Goal: Information Seeking & Learning: Learn about a topic

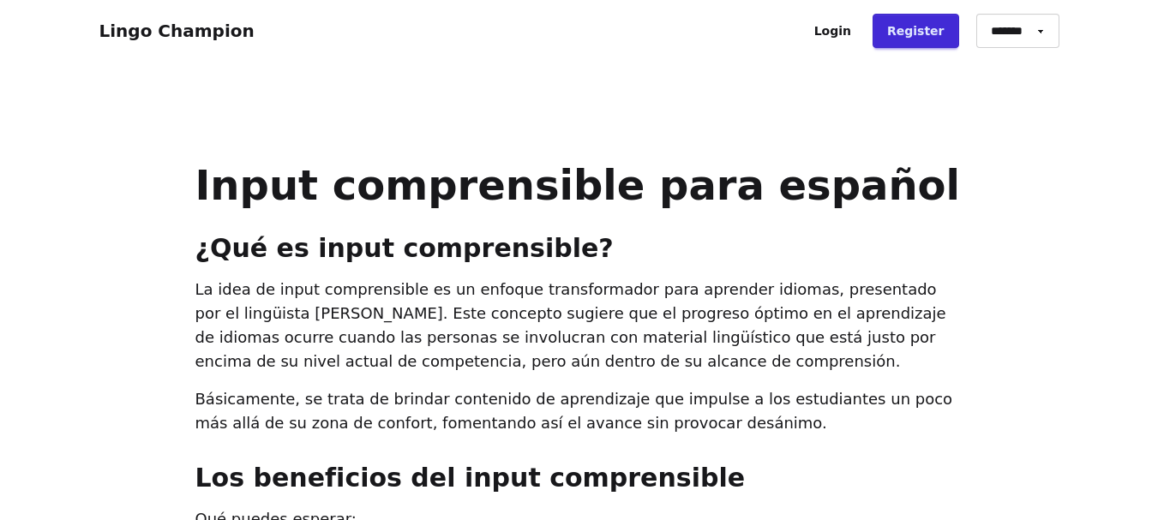
click at [195, 186] on h1 "Input comprensible para español" at bounding box center [579, 185] width 768 height 41
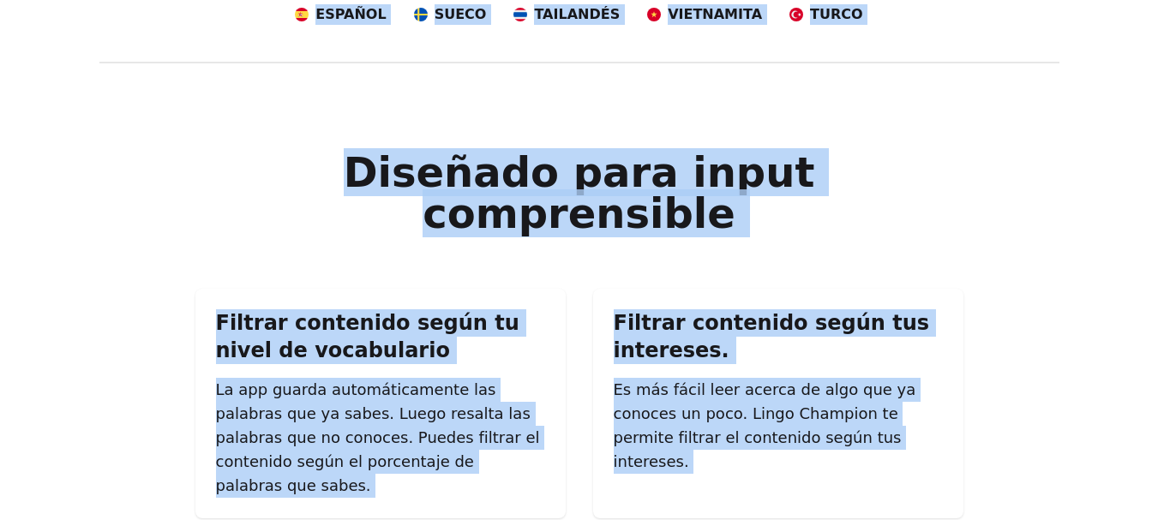
scroll to position [2384, 0]
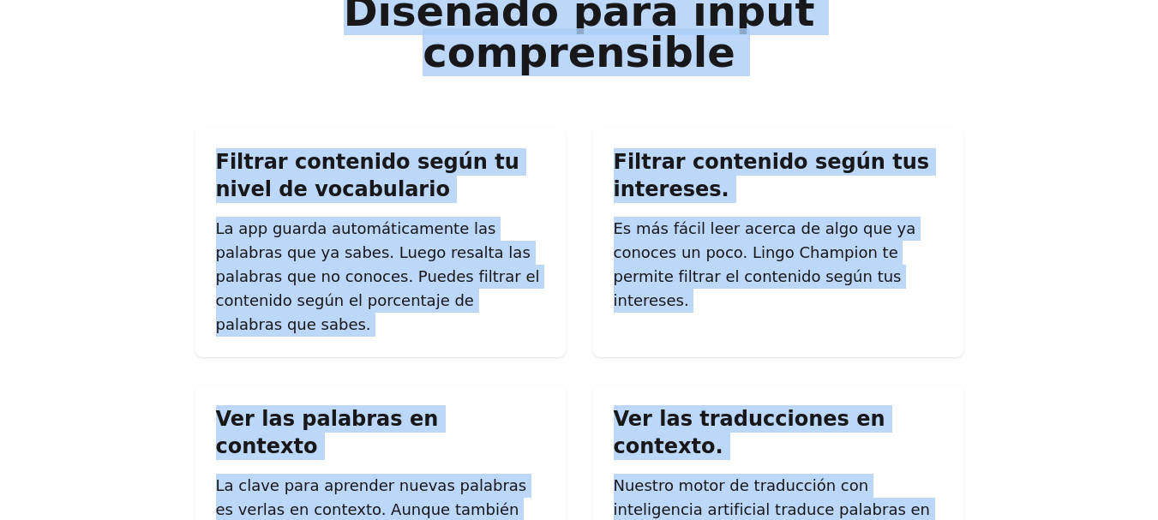
drag, startPoint x: 199, startPoint y: 189, endPoint x: 680, endPoint y: 423, distance: 534.9
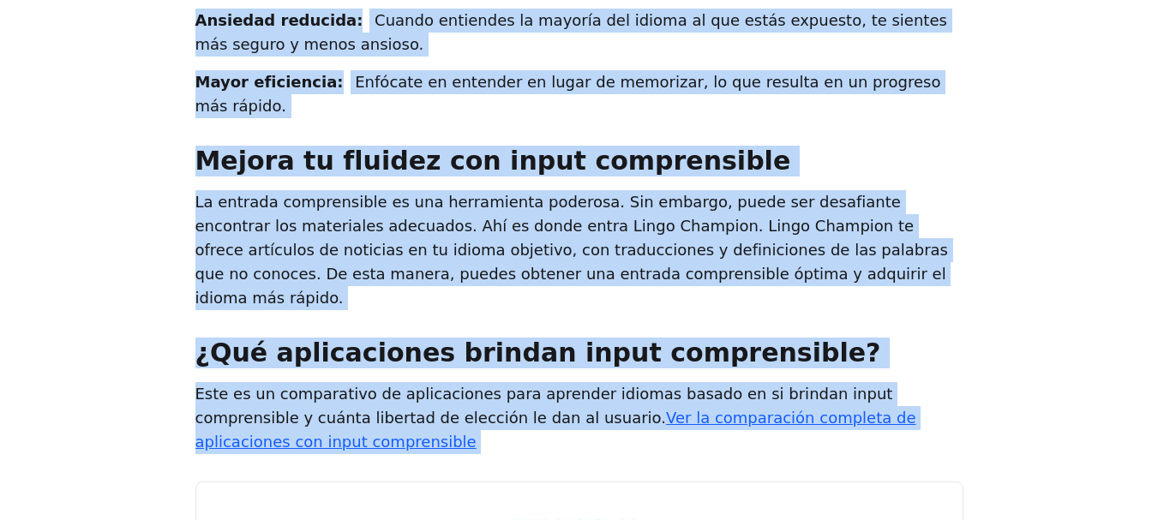
scroll to position [641, 0]
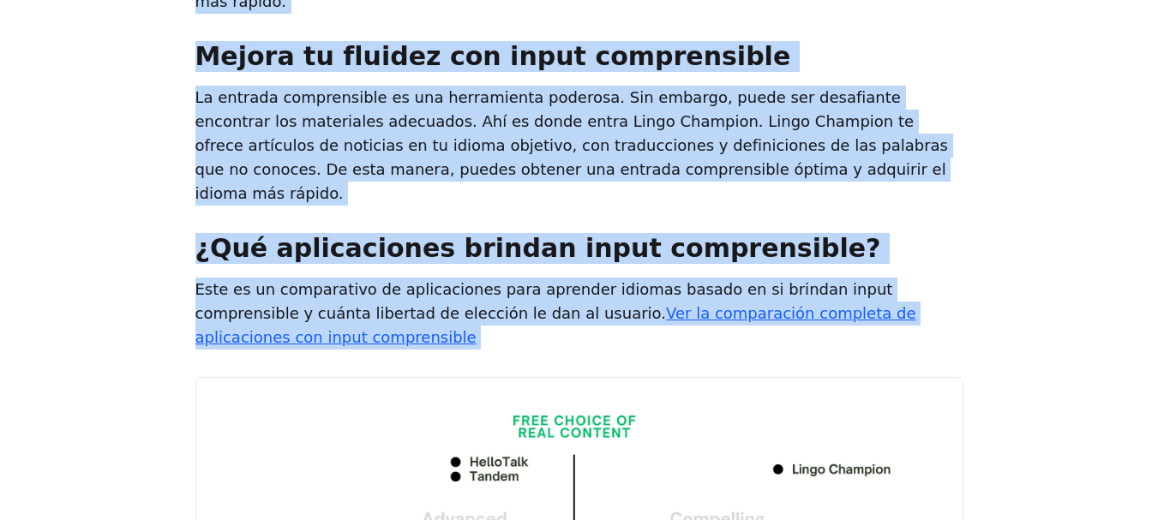
drag, startPoint x: 201, startPoint y: 185, endPoint x: 853, endPoint y: 287, distance: 659.5
click at [853, 287] on section "Input comprensible para español ¿Qué es input comprensible? La idea de input co…" at bounding box center [579, 219] width 768 height 1392
copy section "Lorem ipsumdolorsi amet consect ¿Adi el seddo eiusmodtempo? In utla et dolor ma…"
click at [796, 171] on section "Input comprensible para español ¿Qué es input comprensible? La idea de input co…" at bounding box center [579, 219] width 768 height 1392
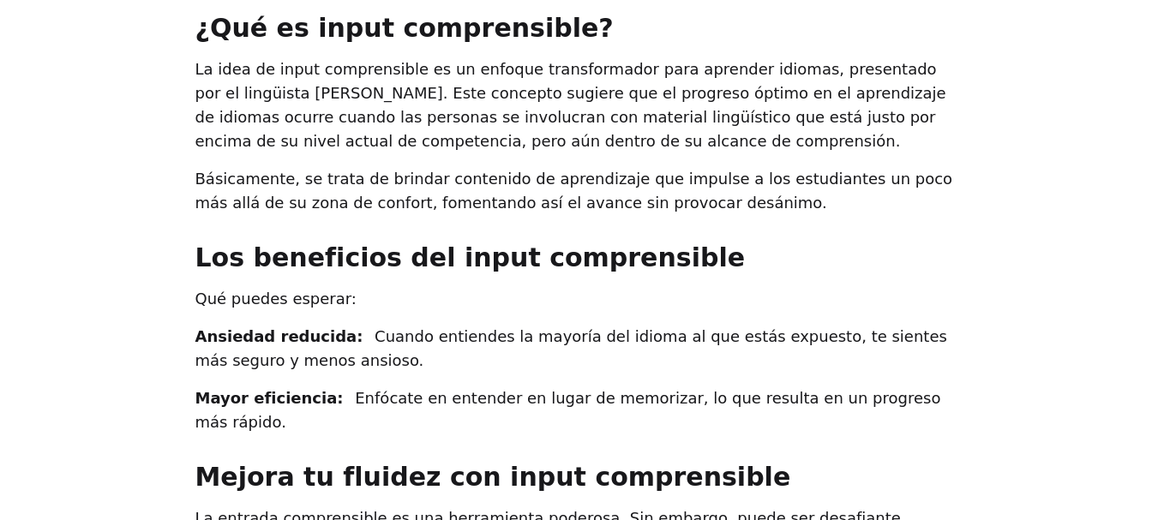
scroll to position [213, 0]
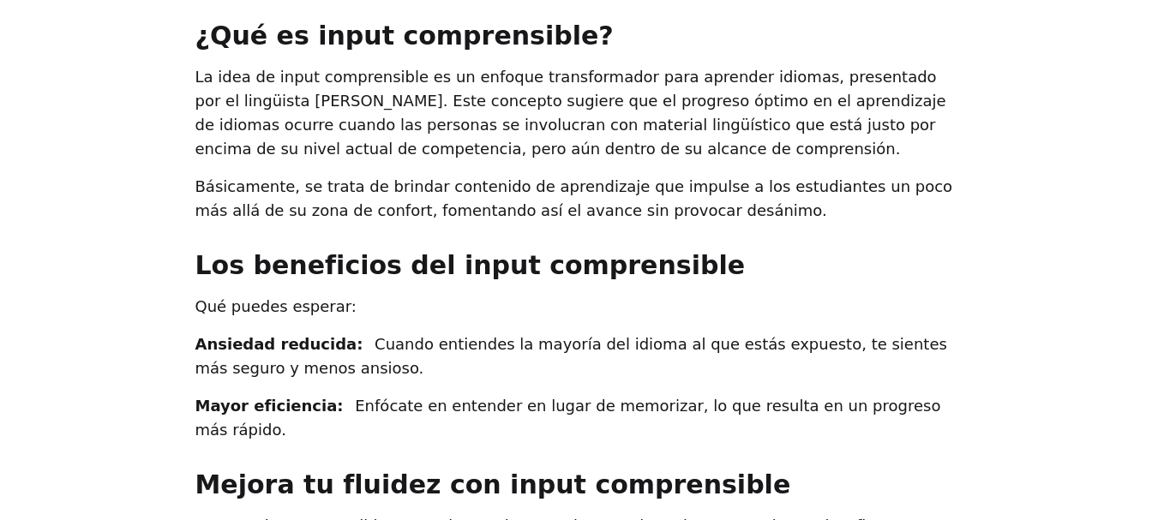
click at [831, 105] on p "La idea de input comprensible es un enfoque transformador para aprender idiomas…" at bounding box center [579, 113] width 768 height 96
